Goal: Obtain resource: Download file/media

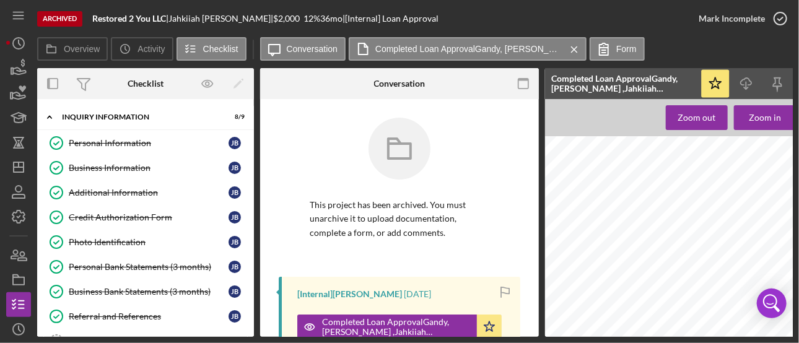
scroll to position [109, 0]
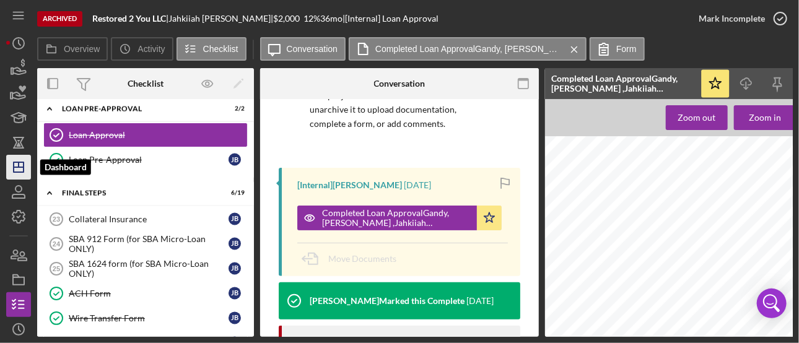
click at [24, 163] on icon "Icon/Dashboard" at bounding box center [18, 167] width 31 height 31
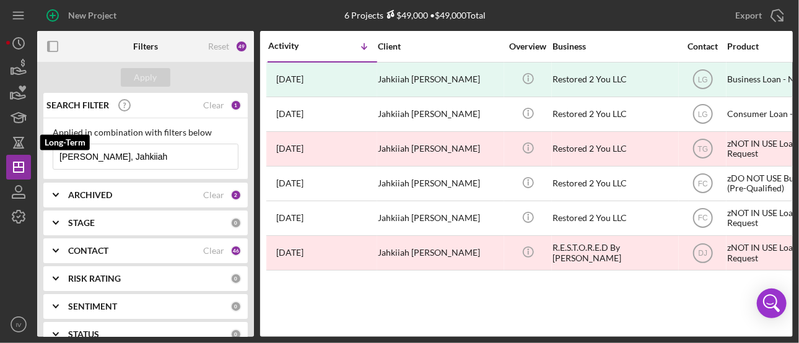
drag, startPoint x: 121, startPoint y: 158, endPoint x: 47, endPoint y: 153, distance: 73.9
click at [22, 150] on div "New Project 6 Projects $49,000 • $49,000 Total [PERSON_NAME], Jahkiiah Export I…" at bounding box center [399, 168] width 787 height 337
paste input "[PERSON_NAME]"
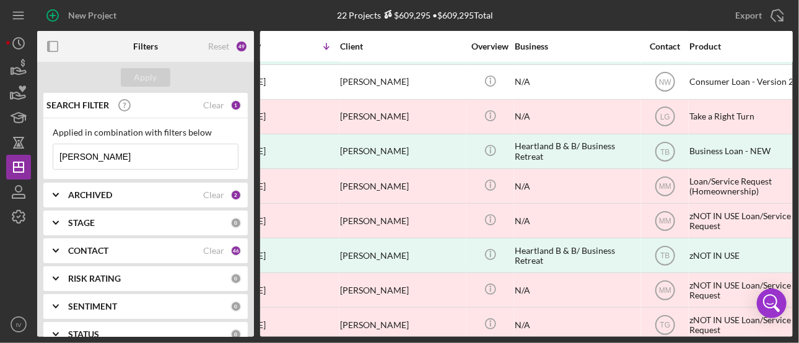
scroll to position [102, 0]
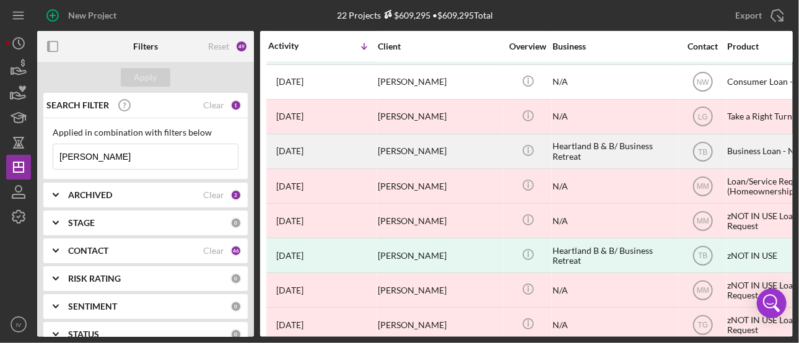
type input "[PERSON_NAME]"
click at [400, 152] on div "[PERSON_NAME]" at bounding box center [440, 151] width 124 height 33
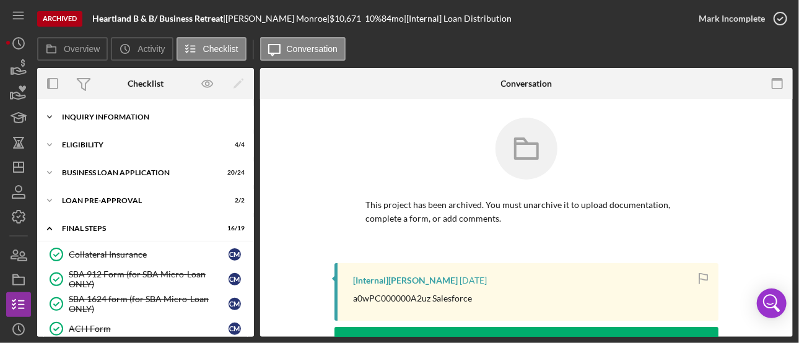
click at [120, 118] on div "INQUIRY INFORMATION" at bounding box center [150, 116] width 177 height 7
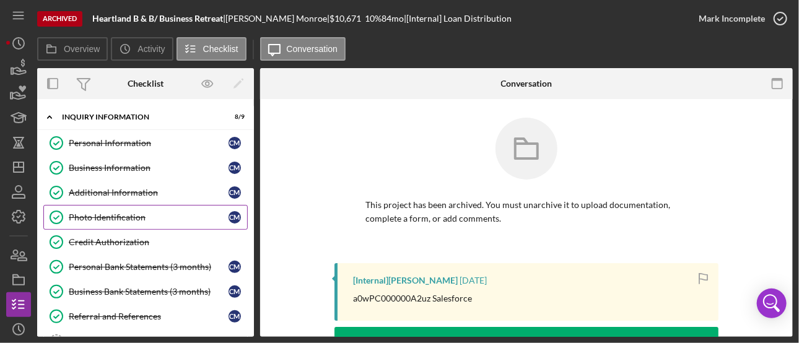
click at [126, 219] on div "Photo Identification" at bounding box center [149, 217] width 160 height 10
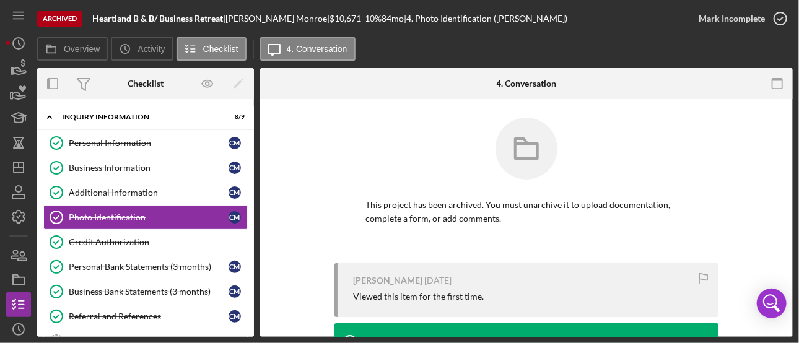
drag, startPoint x: 793, startPoint y: 116, endPoint x: 788, endPoint y: 168, distance: 52.3
click at [788, 168] on div "Archived Heartland B & B/ Business Retreat | [PERSON_NAME] | $10,671 10 % 84 mo…" at bounding box center [399, 171] width 799 height 343
click at [164, 268] on div "Personal Bank Statements (3 months)" at bounding box center [149, 267] width 160 height 10
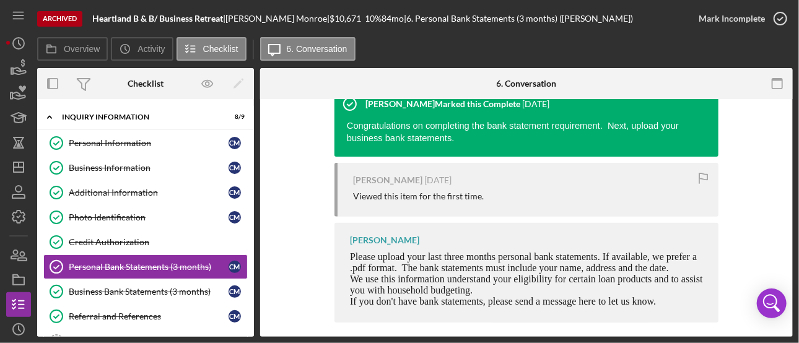
scroll to position [186, 0]
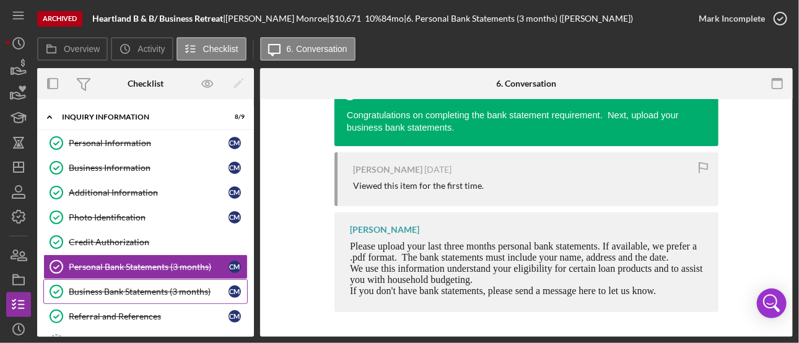
drag, startPoint x: 163, startPoint y: 292, endPoint x: 217, endPoint y: 292, distance: 54.5
click at [162, 292] on div "Business Bank Statements (3 months)" at bounding box center [149, 292] width 160 height 10
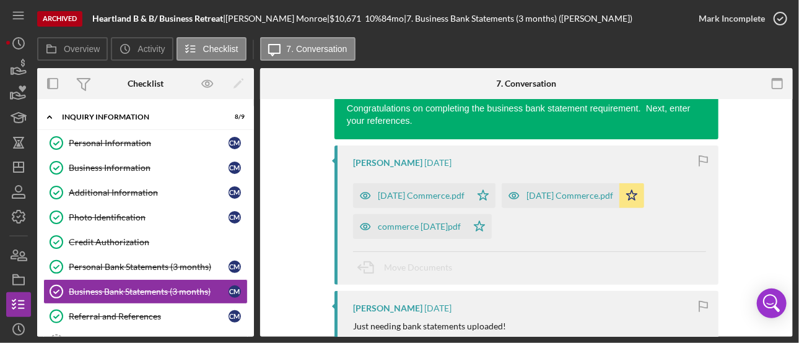
scroll to position [265, 0]
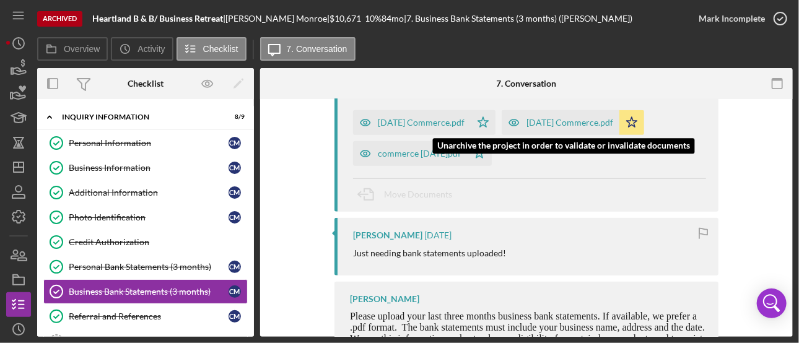
click at [613, 120] on div "[DATE] Commerce.pdf" at bounding box center [570, 123] width 87 height 10
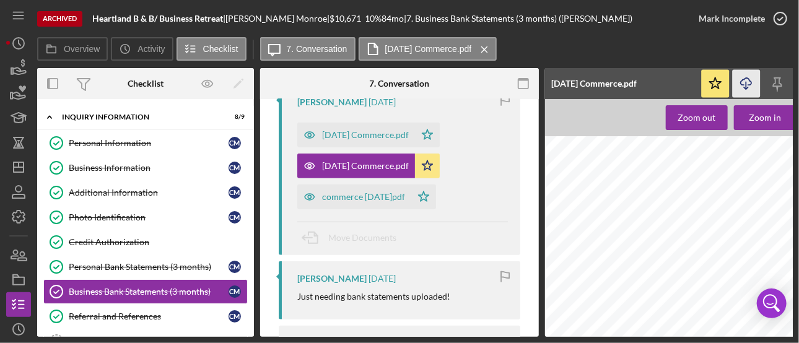
click at [746, 82] on line "button" at bounding box center [746, 85] width 0 height 7
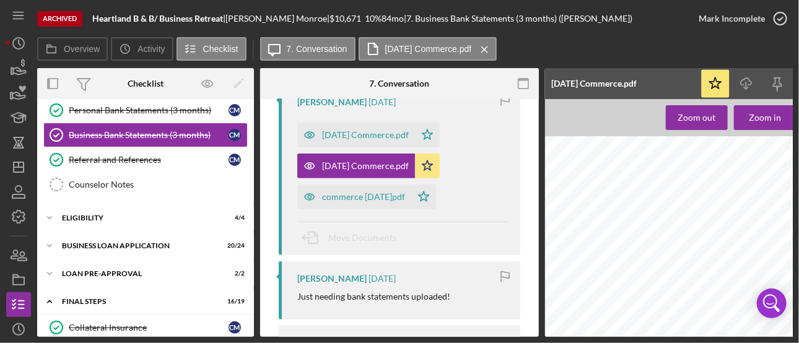
scroll to position [159, 0]
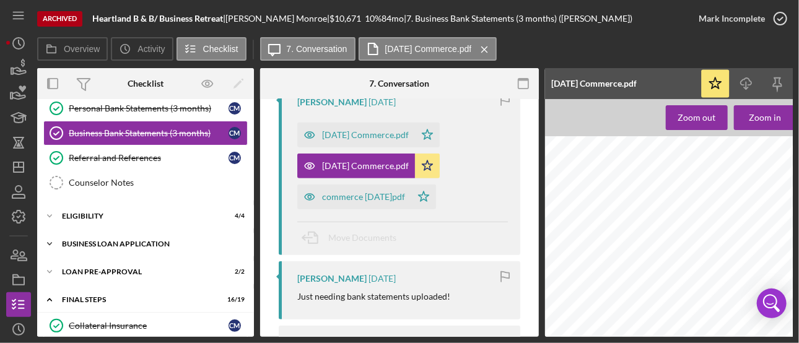
click at [135, 240] on div "BUSINESS LOAN APPLICATION" at bounding box center [150, 243] width 177 height 7
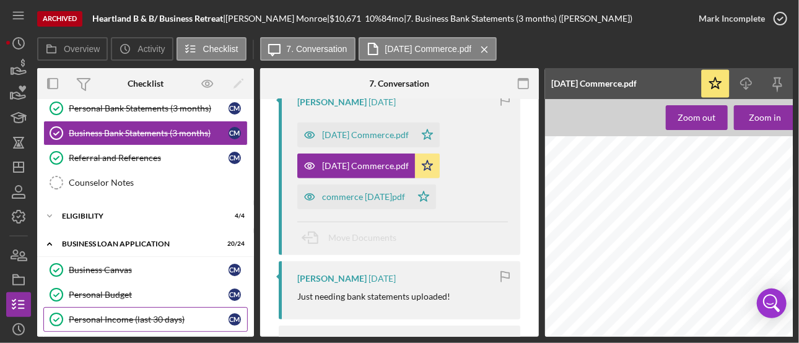
drag, startPoint x: 142, startPoint y: 312, endPoint x: 168, endPoint y: 309, distance: 25.7
click at [142, 315] on div "Personal Income (last 30 days)" at bounding box center [149, 320] width 160 height 10
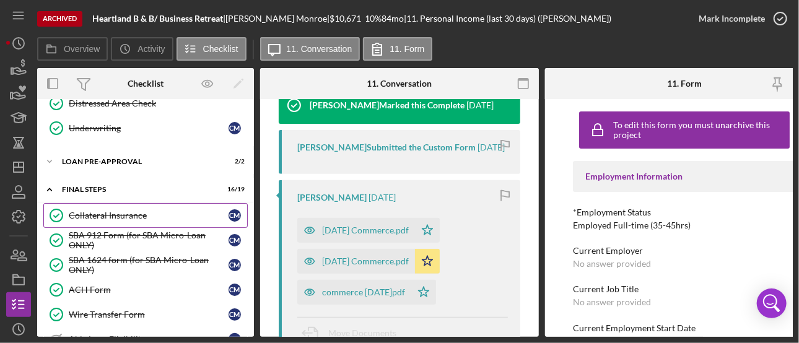
scroll to position [867, 0]
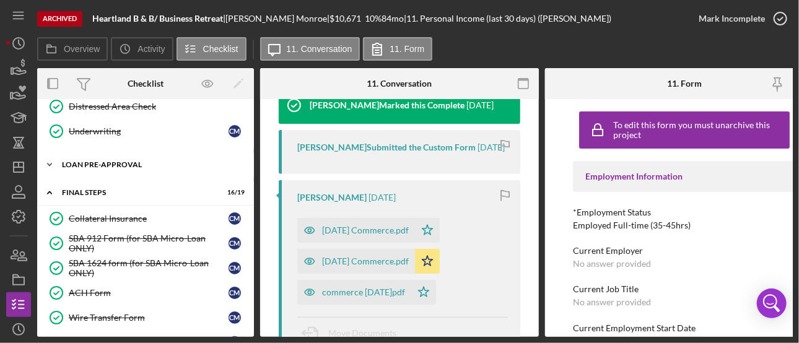
click at [126, 161] on div "LOAN PRE-APPROVAL" at bounding box center [150, 164] width 177 height 7
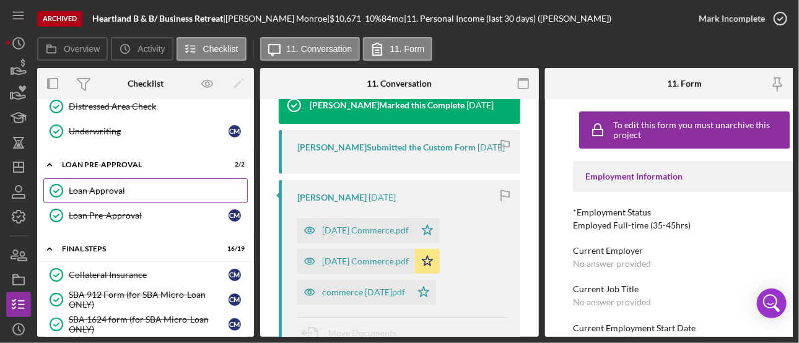
click at [113, 186] on div "Loan Approval" at bounding box center [158, 191] width 178 height 10
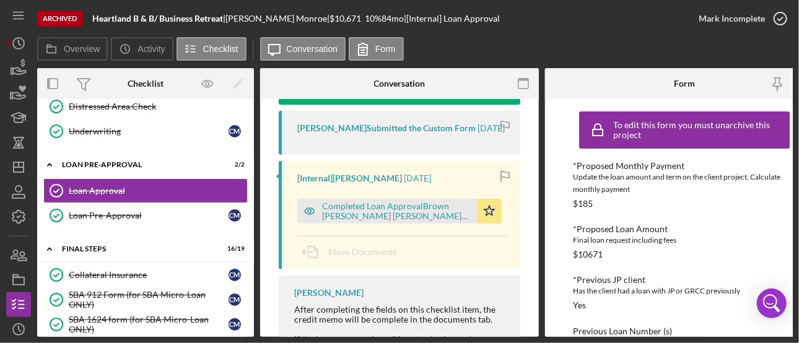
scroll to position [225, 0]
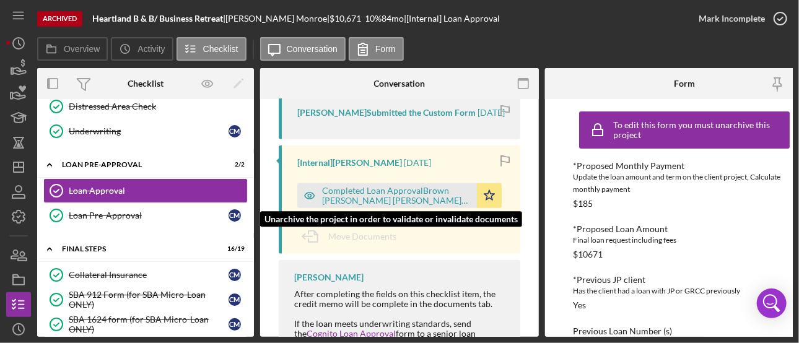
click at [420, 185] on div "Completed Loan ApprovalBrown [PERSON_NAME] [PERSON_NAME] [PERSON_NAME].pdf" at bounding box center [387, 195] width 180 height 25
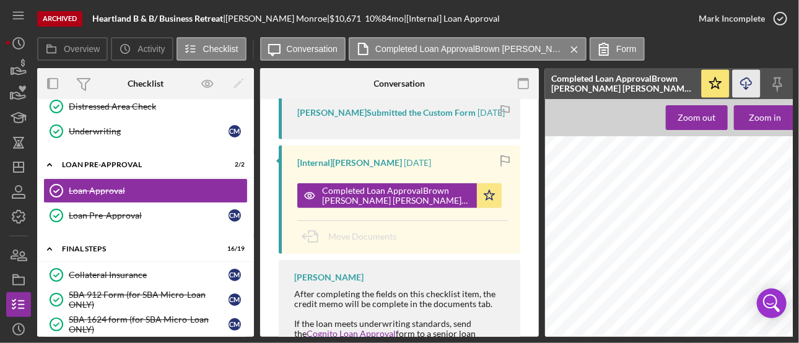
click at [746, 78] on icon "button" at bounding box center [746, 81] width 11 height 7
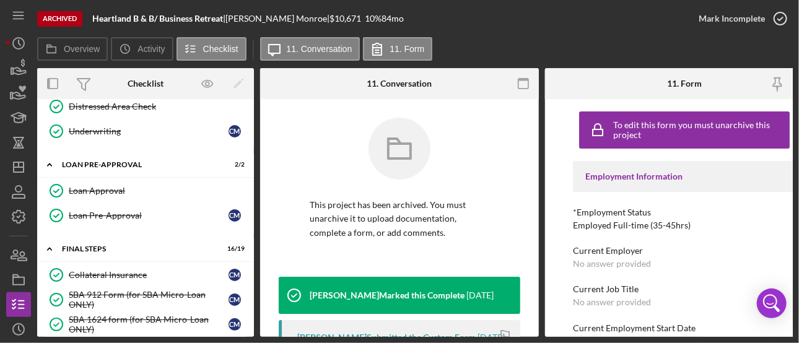
scroll to position [258, 0]
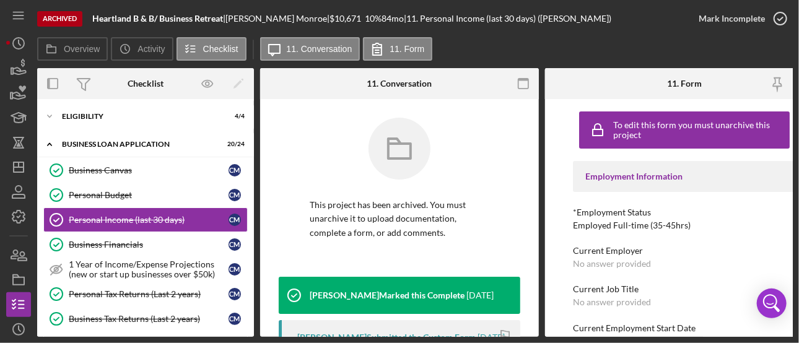
scroll to position [833, 0]
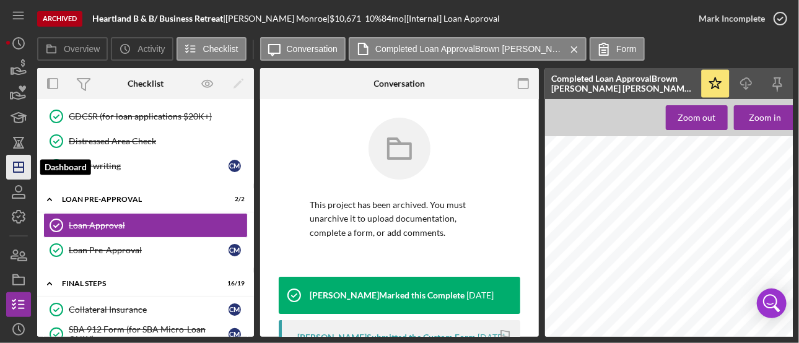
click at [22, 162] on polygon "button" at bounding box center [19, 167] width 10 height 10
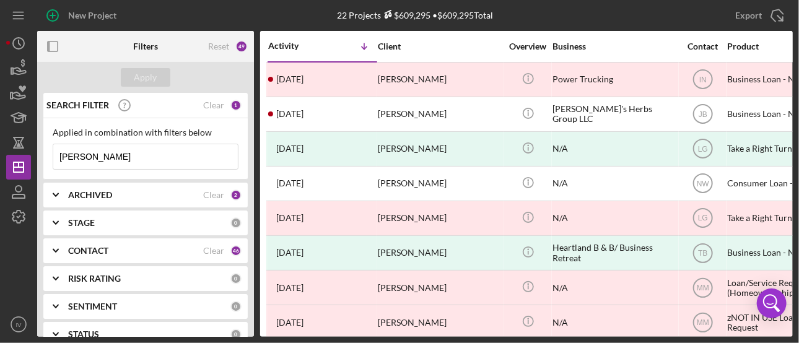
drag, startPoint x: 131, startPoint y: 155, endPoint x: 0, endPoint y: 148, distance: 131.5
click at [0, 148] on div "New Project 22 Projects $609,295 • $609,295 Total [PERSON_NAME] Export Icon/Exp…" at bounding box center [399, 171] width 799 height 343
paste input "[PERSON_NAME][GEOGRAPHIC_DATA]"
type input "[PERSON_NAME][GEOGRAPHIC_DATA]"
click at [211, 250] on div "Clear" at bounding box center [213, 251] width 21 height 10
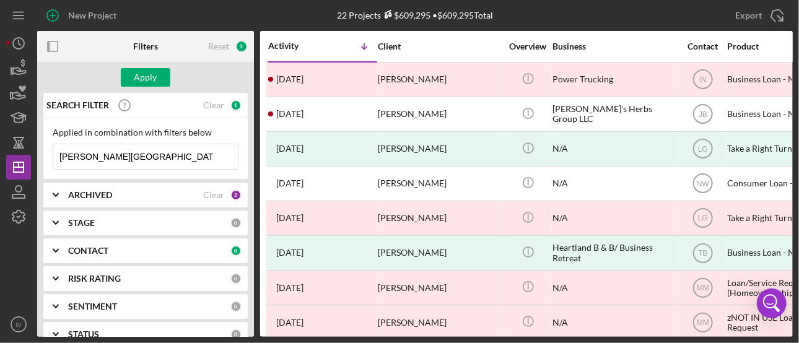
click at [56, 247] on icon "Icon/Expander" at bounding box center [55, 250] width 31 height 31
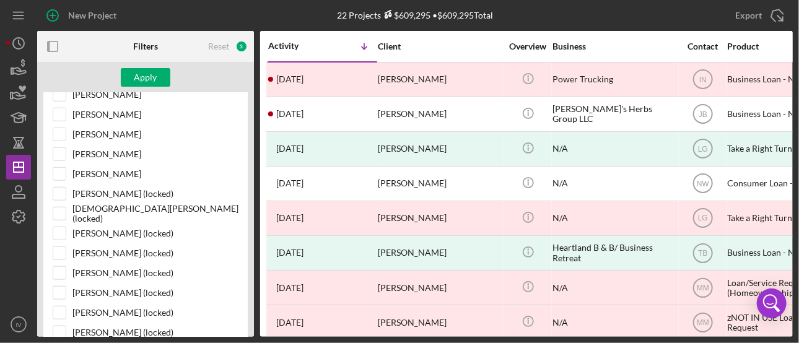
scroll to position [499, 0]
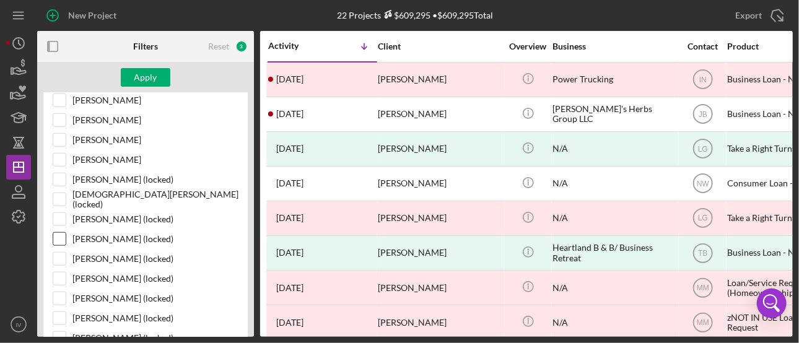
click at [55, 233] on input "[PERSON_NAME] (locked)" at bounding box center [59, 239] width 12 height 12
checkbox input "true"
click at [146, 79] on div "Apply" at bounding box center [145, 77] width 23 height 19
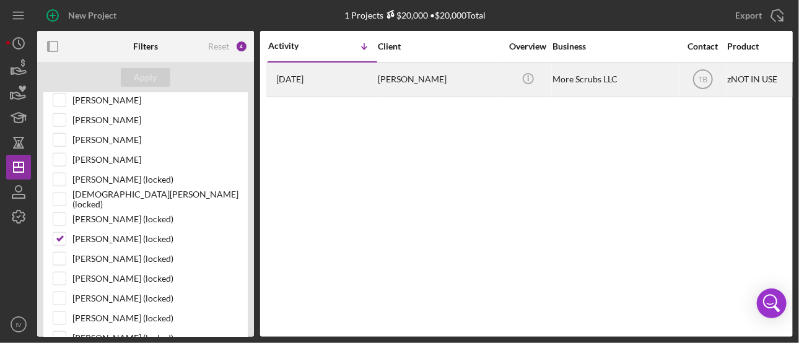
click at [419, 74] on div "[PERSON_NAME]" at bounding box center [440, 79] width 124 height 33
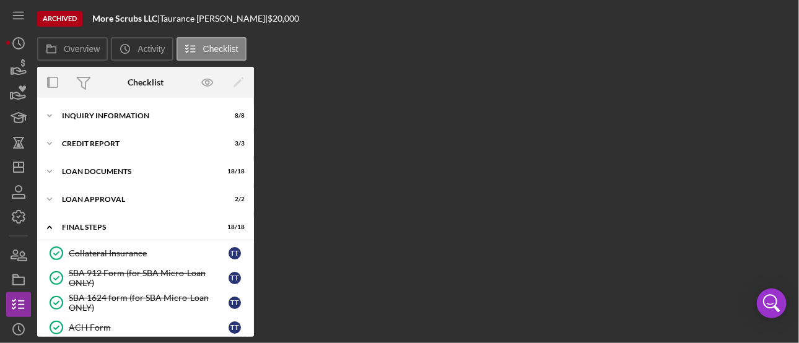
scroll to position [183, 0]
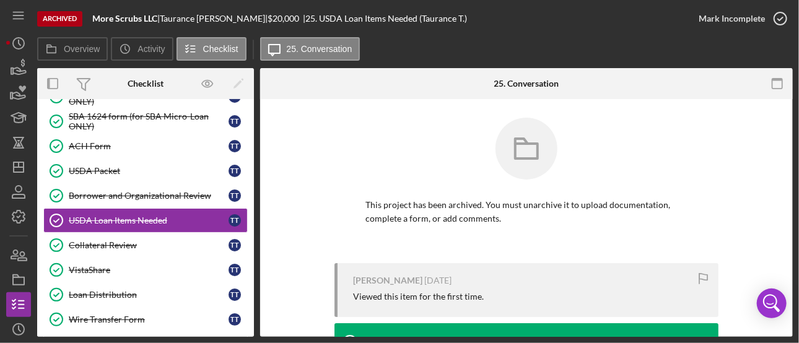
drag, startPoint x: 254, startPoint y: 183, endPoint x: 250, endPoint y: 112, distance: 70.7
click at [250, 112] on div "Overview Internal Workflow Stage Done Icon/Dropdown Arrow Icon/Archived Archive…" at bounding box center [415, 202] width 756 height 269
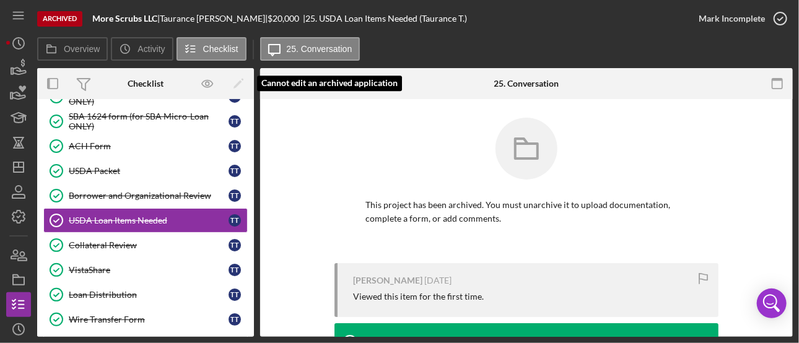
click at [246, 90] on div "Checklist Icon/Edit Cannot edit an archived application Icon/Expander Inquiry I…" at bounding box center [145, 202] width 217 height 269
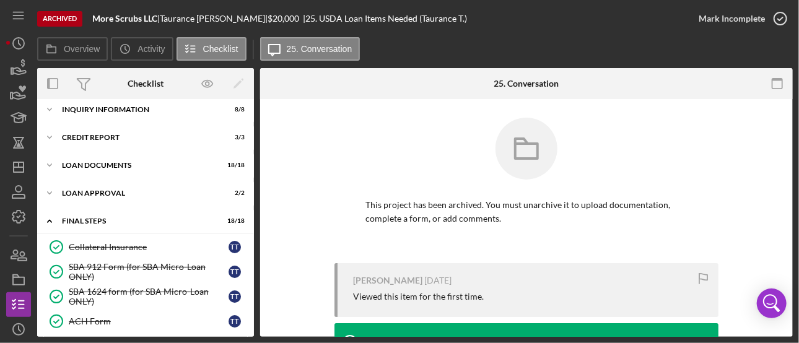
scroll to position [0, 0]
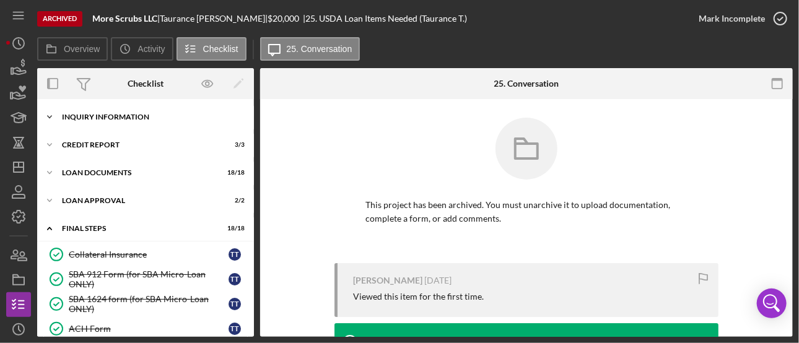
click at [123, 109] on div "Icon/Expander Inquiry Information 8 / 8" at bounding box center [145, 117] width 217 height 25
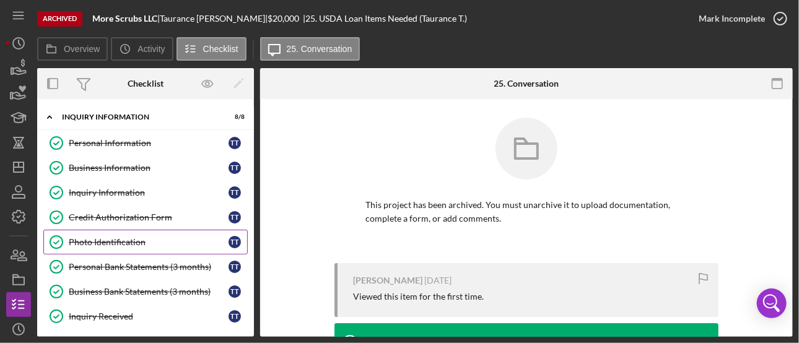
click at [119, 237] on div "Photo Identification" at bounding box center [149, 242] width 160 height 10
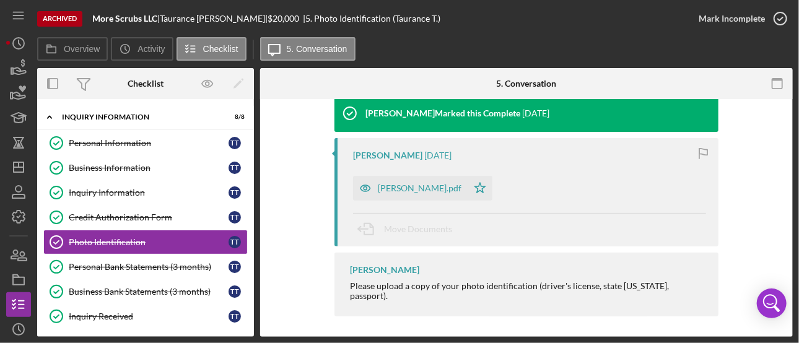
scroll to position [169, 0]
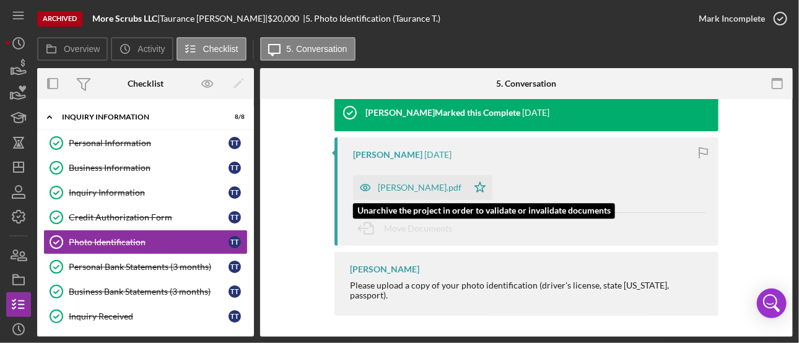
click at [391, 191] on div "[PERSON_NAME].pdf" at bounding box center [420, 188] width 84 height 10
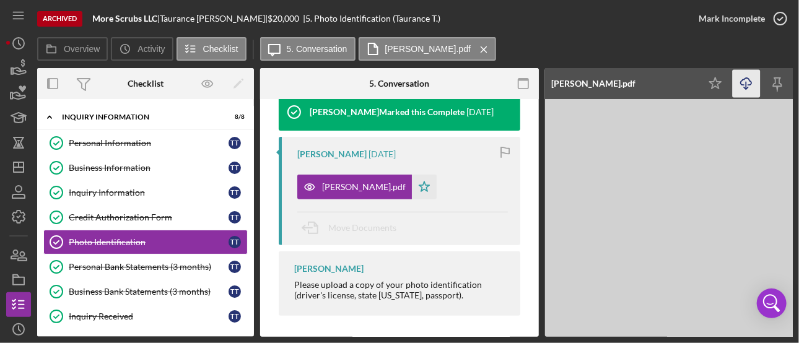
click at [749, 83] on icon "Icon/Download" at bounding box center [747, 84] width 28 height 28
click at [165, 262] on div "Personal Bank Statements (3 months)" at bounding box center [149, 267] width 160 height 10
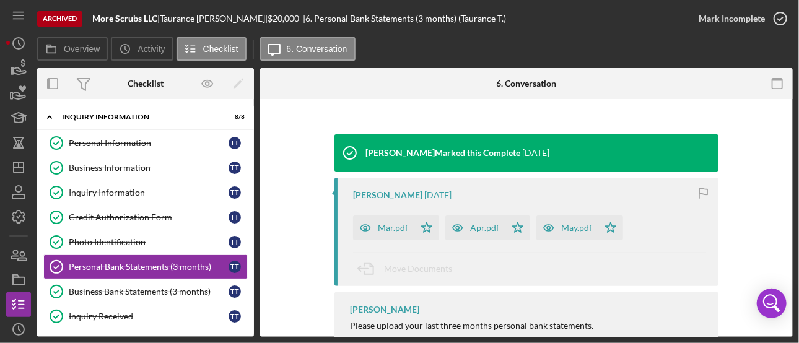
scroll to position [130, 0]
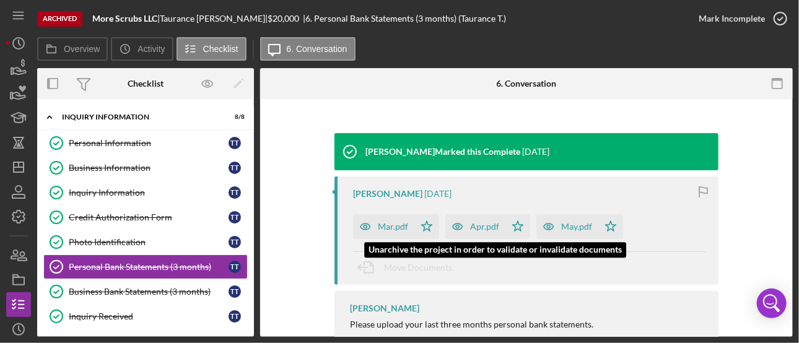
click at [590, 224] on div "May.pdf" at bounding box center [567, 226] width 62 height 25
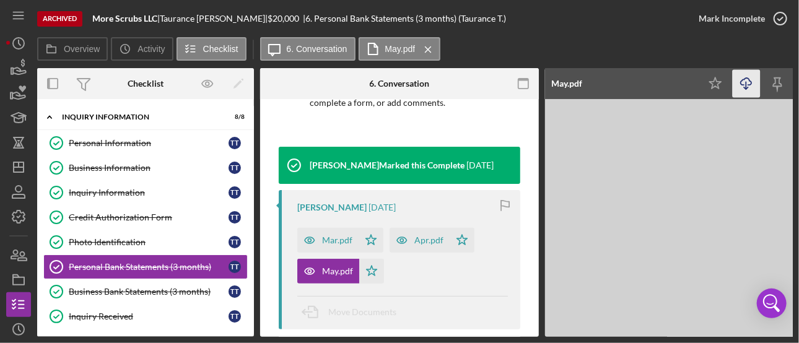
click at [750, 79] on icon "Icon/Download" at bounding box center [747, 84] width 28 height 28
click at [149, 287] on div "Business Bank Statements (3 months)" at bounding box center [149, 292] width 160 height 10
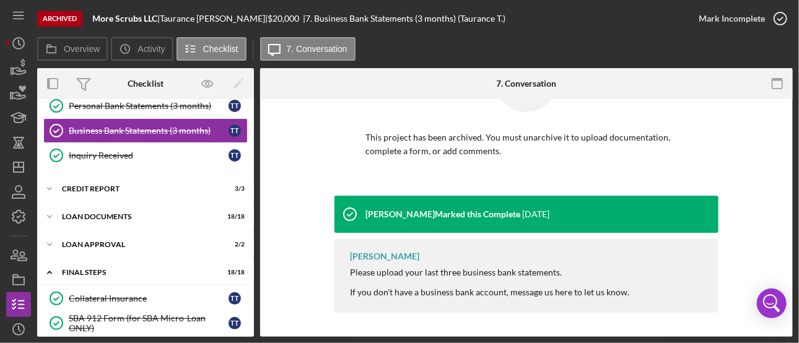
scroll to position [164, 0]
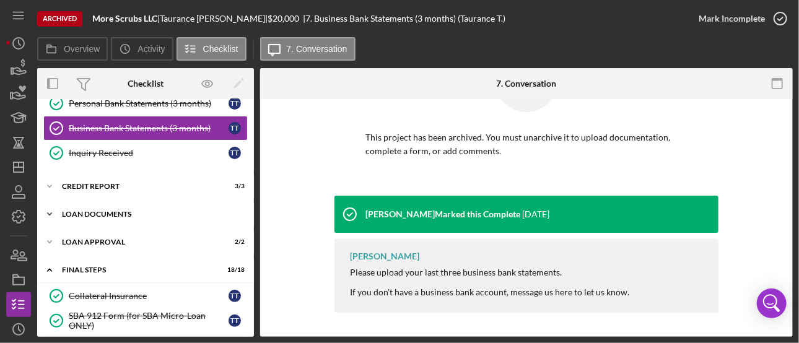
click at [116, 211] on div "Loan Documents" at bounding box center [150, 214] width 177 height 7
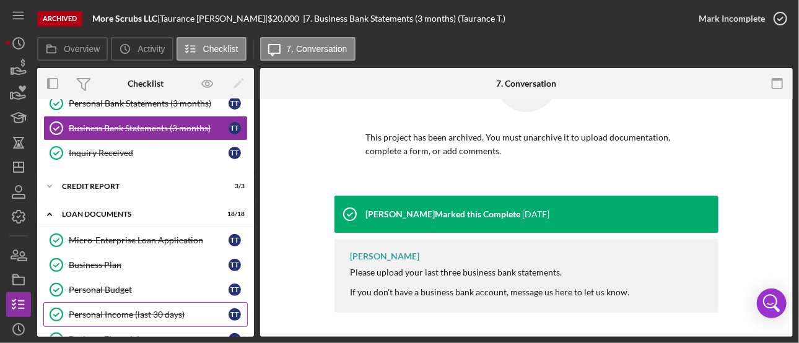
click at [132, 315] on div "Personal Income (last 30 days)" at bounding box center [149, 315] width 160 height 10
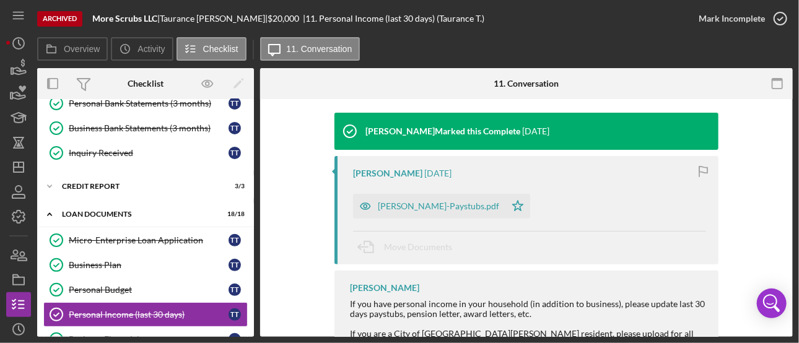
scroll to position [156, 0]
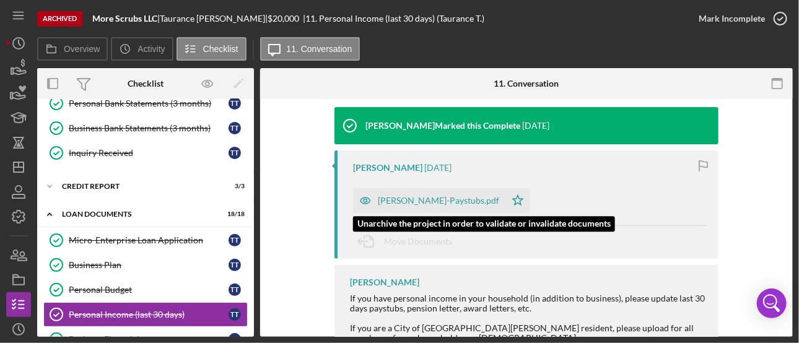
click at [421, 200] on div "[PERSON_NAME]-Paystubs.pdf" at bounding box center [438, 201] width 121 height 10
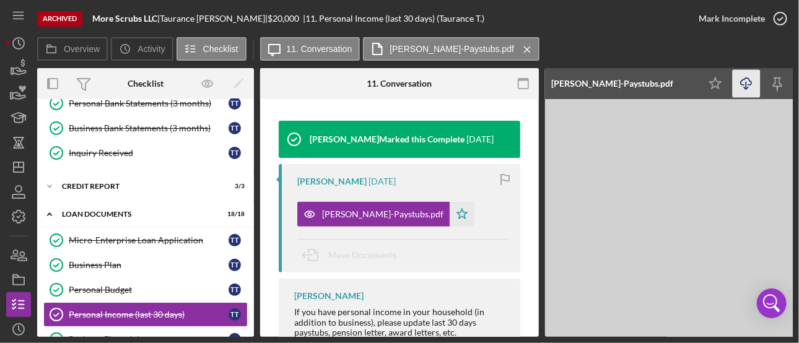
click at [743, 83] on icon "Icon/Download" at bounding box center [747, 84] width 28 height 28
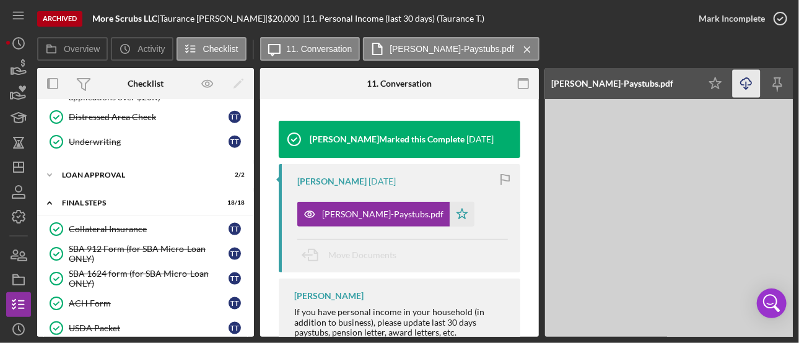
scroll to position [694, 0]
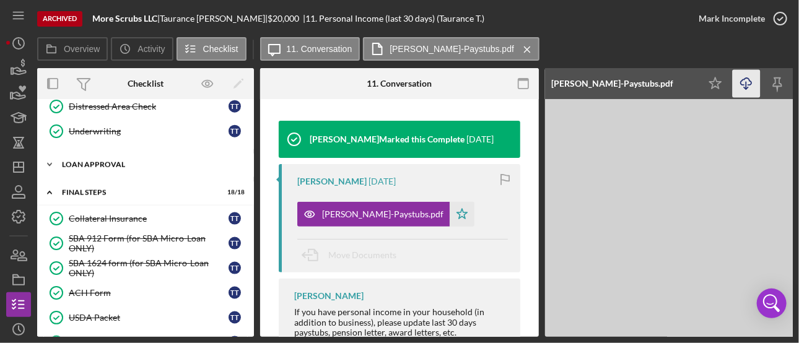
click at [103, 162] on div "Icon/Expander Loan Approval 2 / 2" at bounding box center [145, 164] width 217 height 25
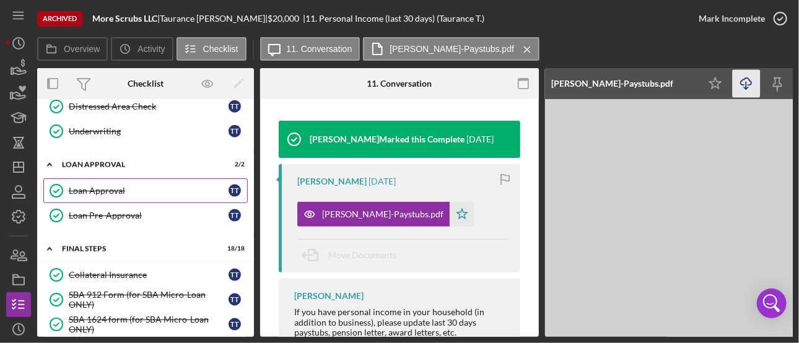
click at [103, 186] on div "Loan Approval" at bounding box center [149, 191] width 160 height 10
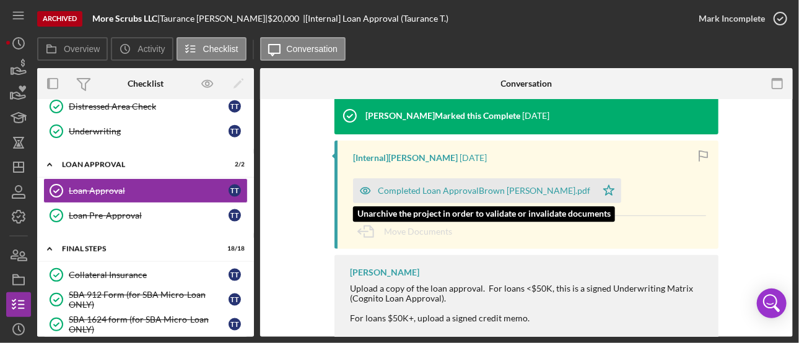
click at [458, 188] on div "Completed Loan ApprovalBrown [PERSON_NAME].pdf" at bounding box center [484, 191] width 212 height 10
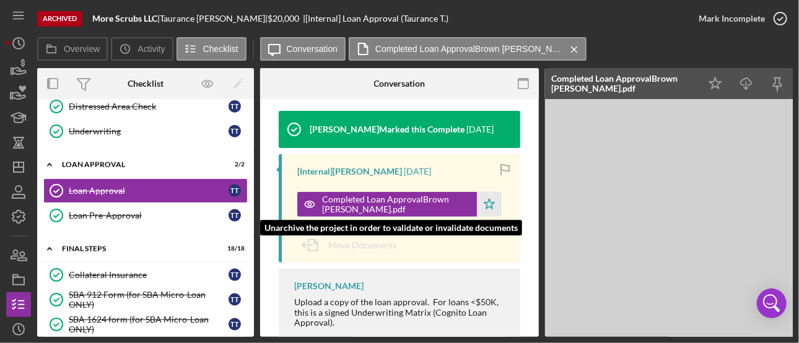
scroll to position [180, 0]
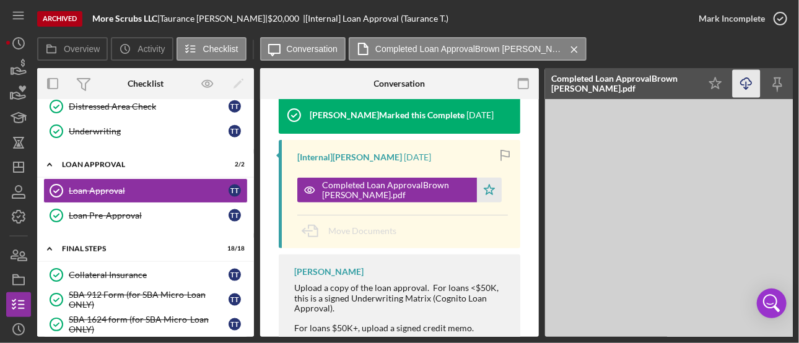
click at [751, 80] on icon "Icon/Download" at bounding box center [747, 84] width 28 height 28
click at [748, 81] on icon "Icon/Download" at bounding box center [747, 84] width 28 height 28
